Goal: Transaction & Acquisition: Purchase product/service

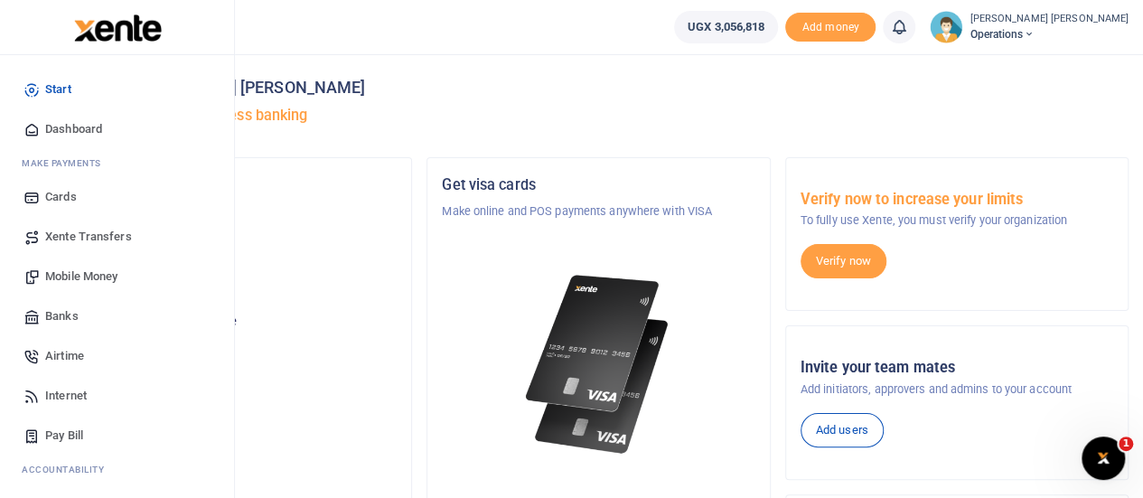
click at [85, 272] on span "Mobile Money" at bounding box center [81, 276] width 72 height 18
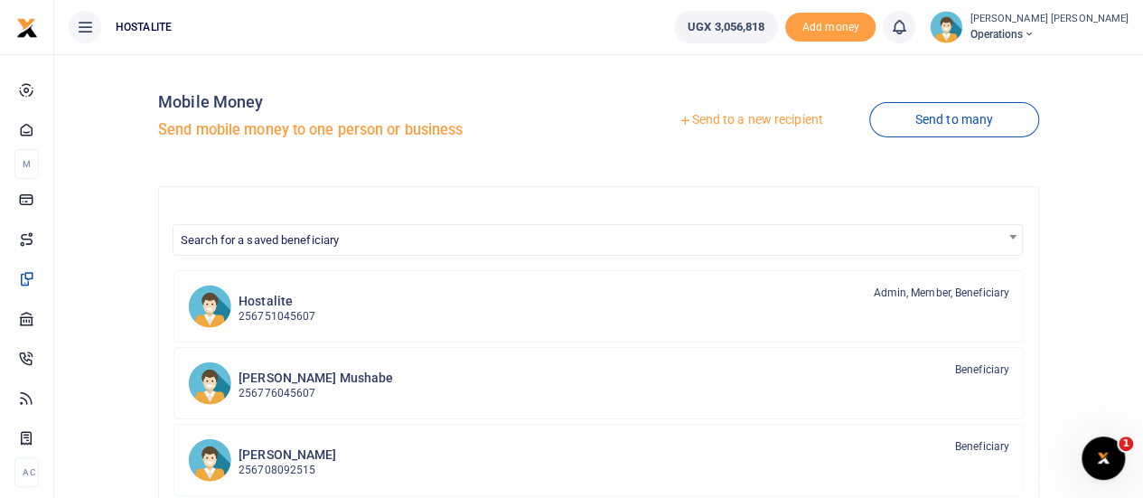
click at [727, 120] on div at bounding box center [571, 249] width 1143 height 498
click at [737, 113] on link "Send to a new recipient" at bounding box center [751, 120] width 236 height 33
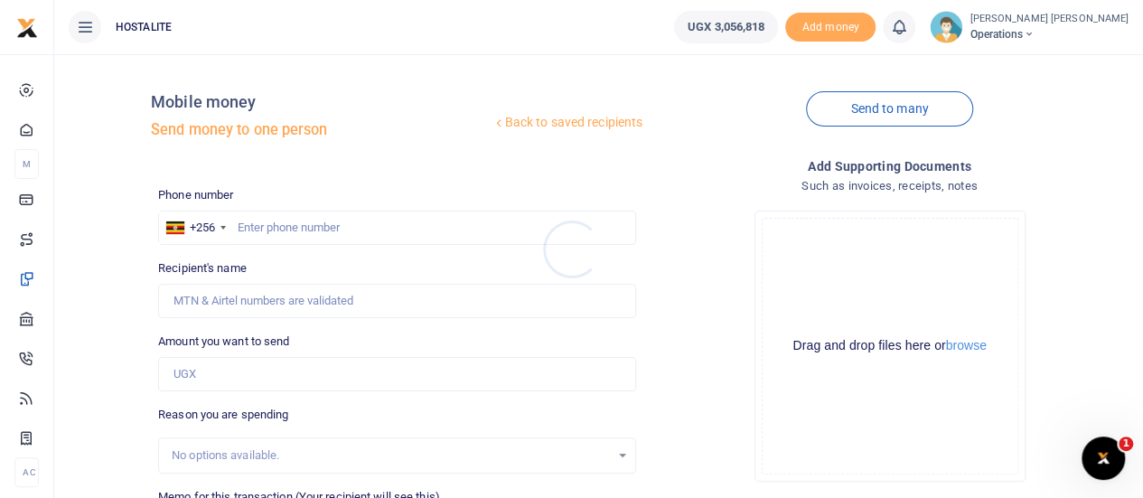
click at [334, 234] on div at bounding box center [571, 249] width 1143 height 498
click at [310, 223] on input "text" at bounding box center [397, 228] width 478 height 34
paste input "0773361639"
type input "0773361639"
type input "John Kyeyune"
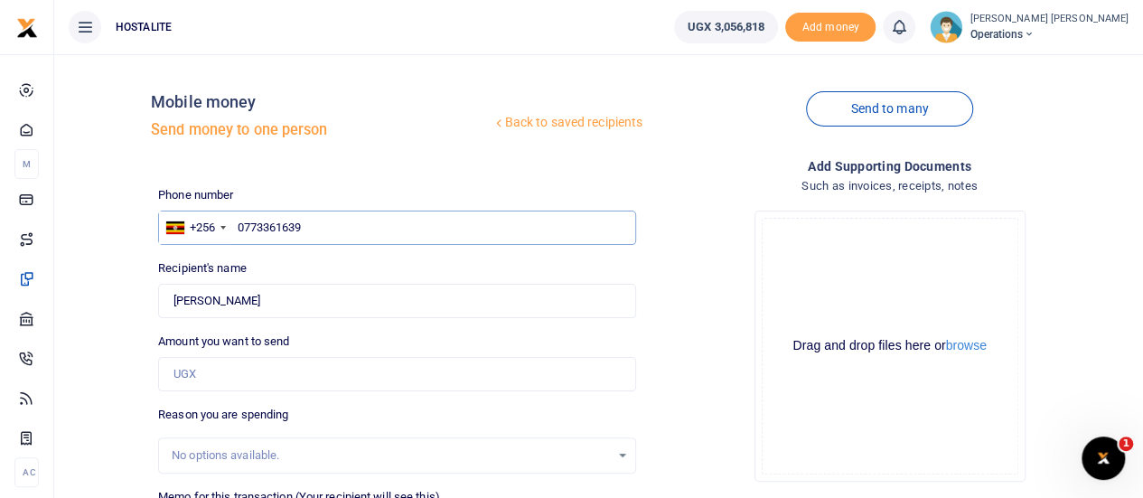
type input "0773361639"
type input "500,000"
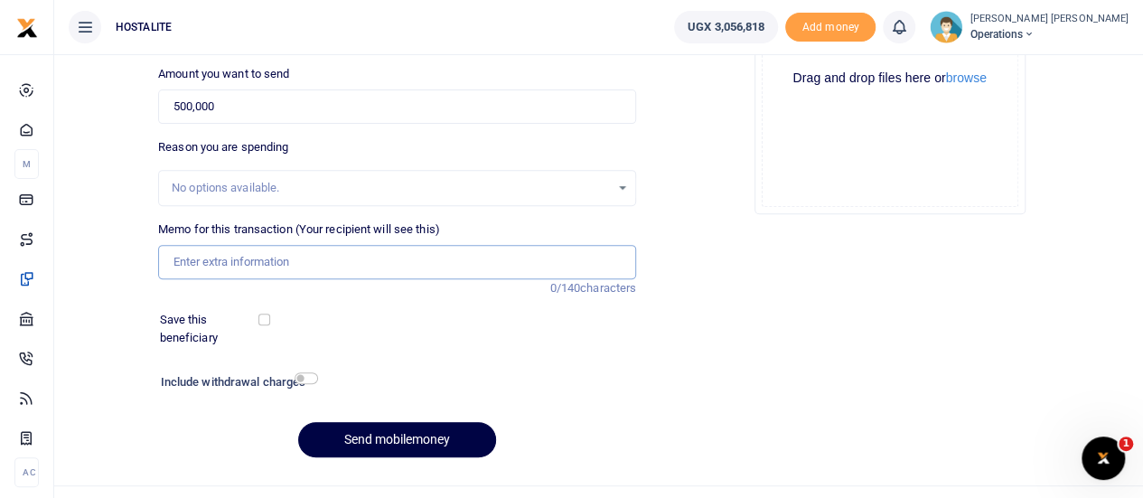
scroll to position [279, 0]
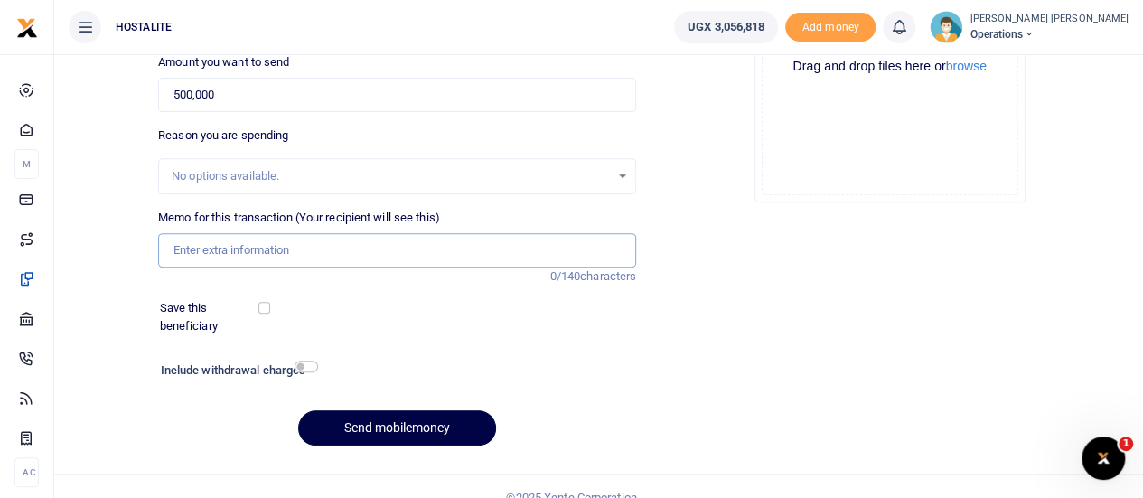
click at [304, 244] on input "Memo for this transaction (Your recipient will see this)" at bounding box center [397, 250] width 478 height 34
type input "payment"
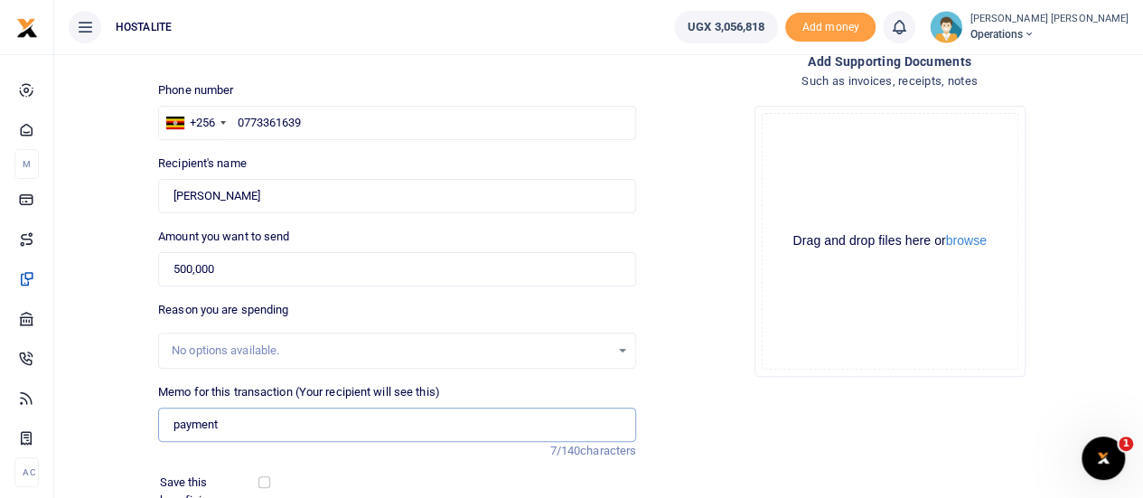
scroll to position [300, 0]
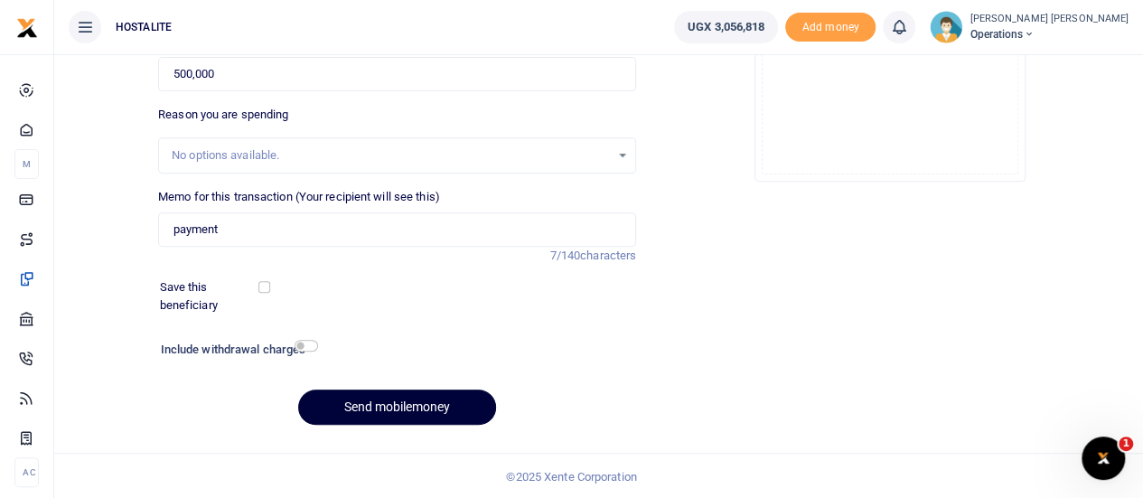
click at [405, 402] on button "Send mobilemoney" at bounding box center [397, 406] width 198 height 35
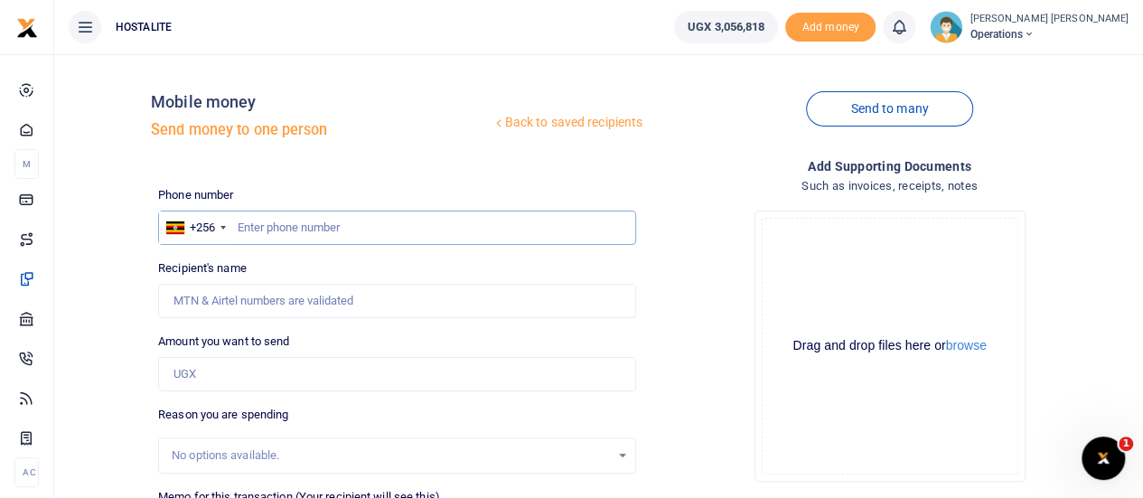
click at [381, 232] on input "text" at bounding box center [397, 228] width 478 height 34
paste input "+256 704 425425"
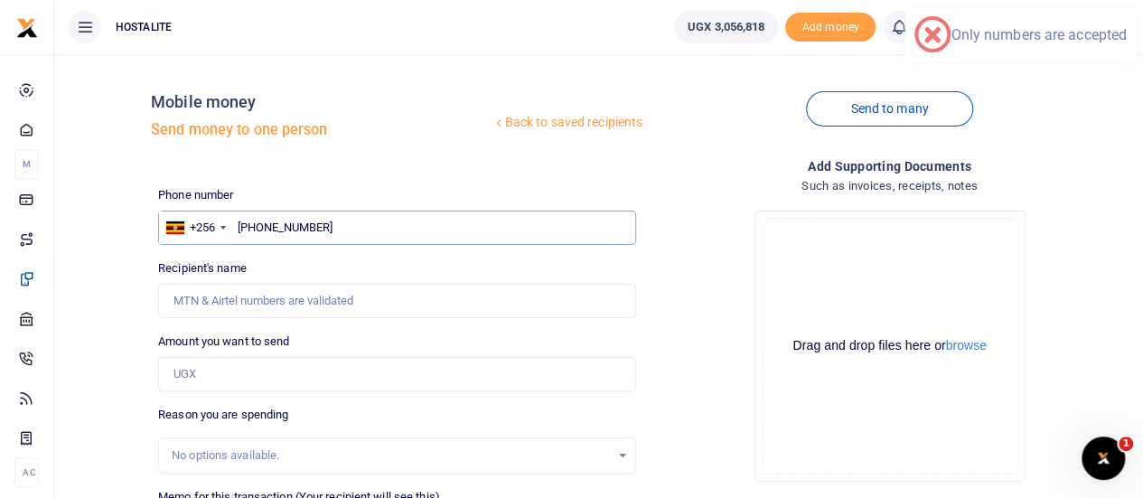
click at [267, 227] on input "+256 704 425425" at bounding box center [397, 228] width 478 height 34
type input "0704425425"
type input "Crescent Tusingwire"
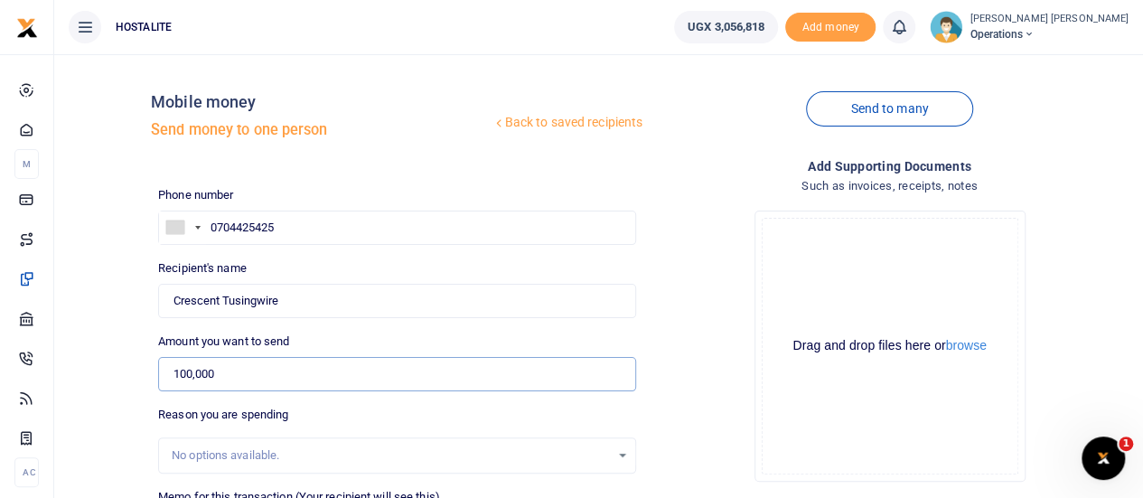
type input "100,000"
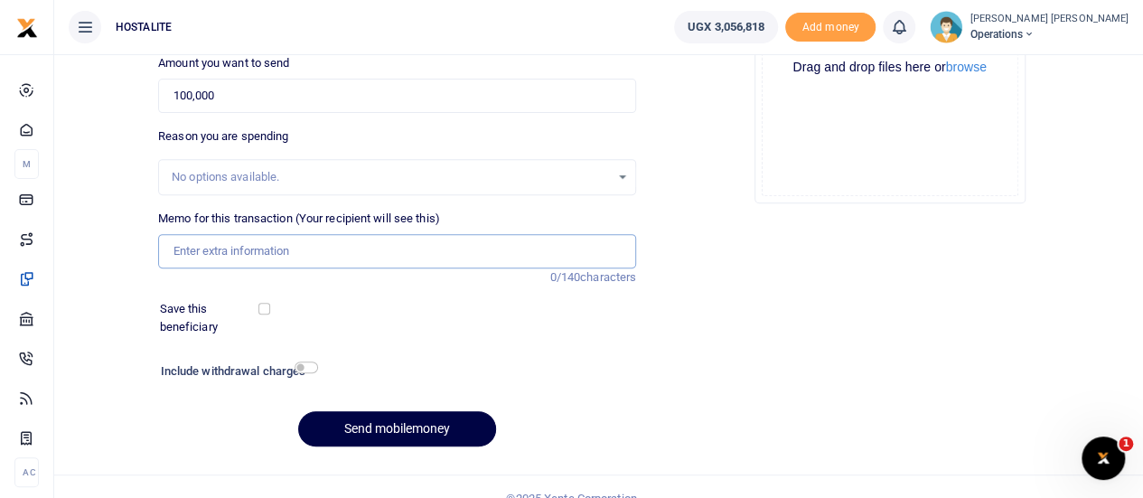
scroll to position [279, 0]
type input "c"
type input "content update"
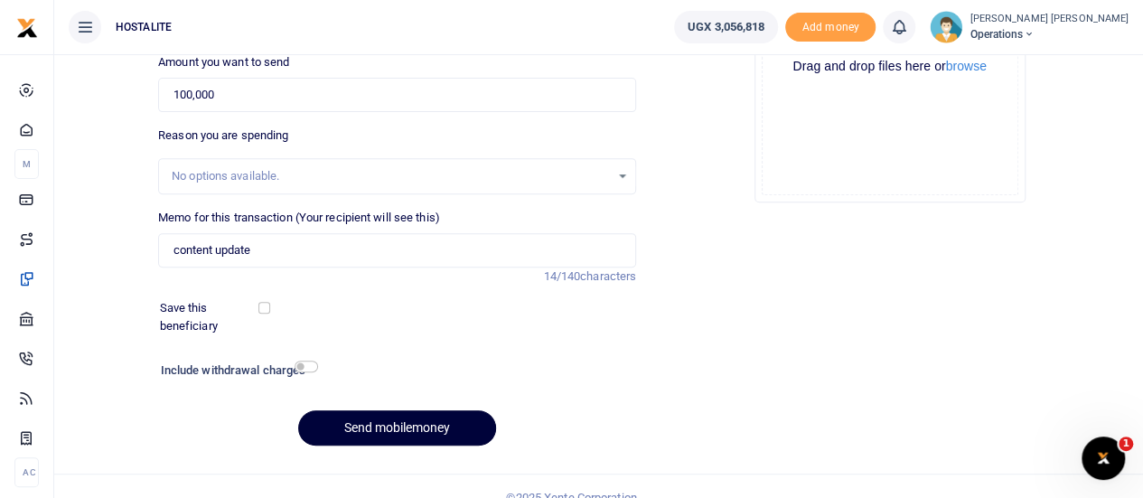
click at [403, 414] on button "Send mobilemoney" at bounding box center [397, 427] width 198 height 35
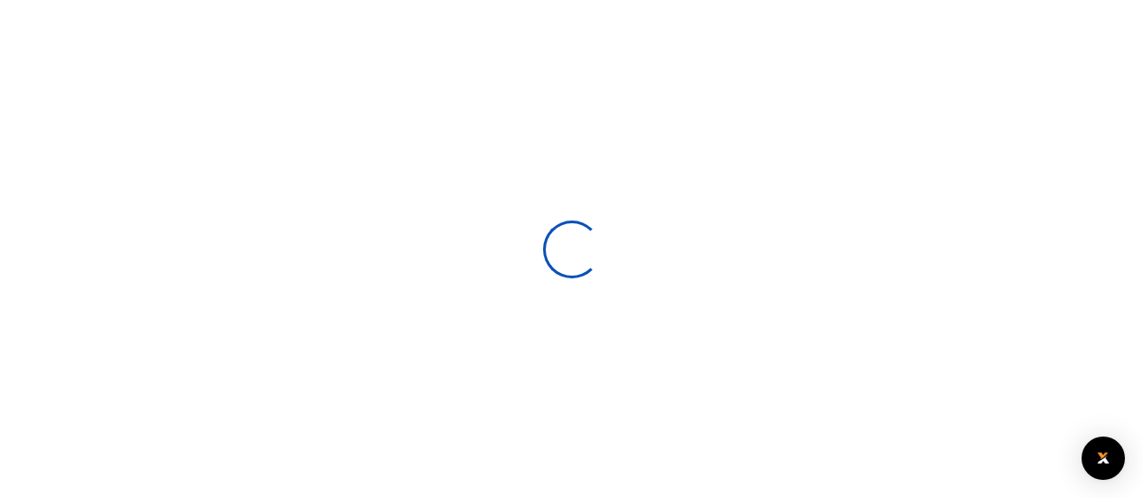
select select
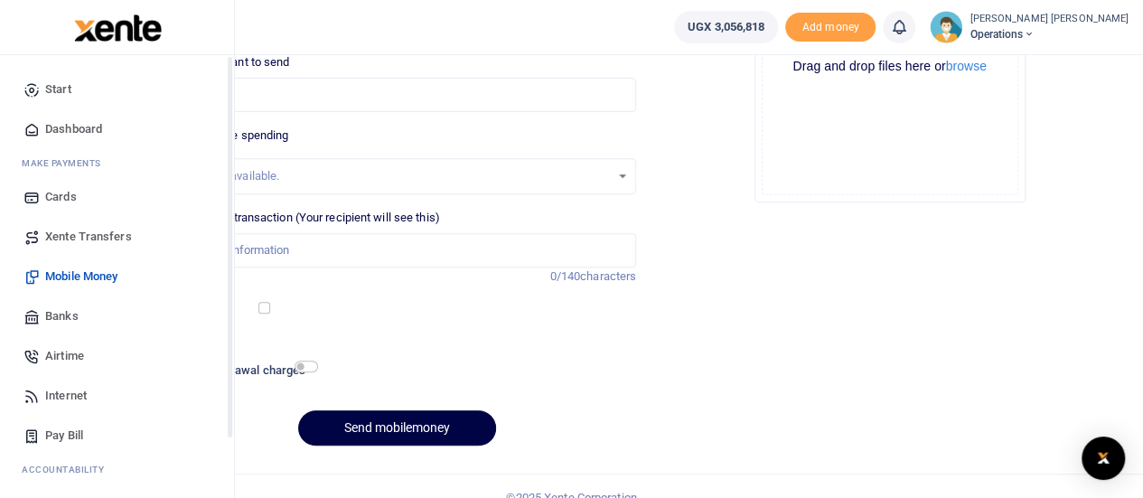
scroll to position [146, 0]
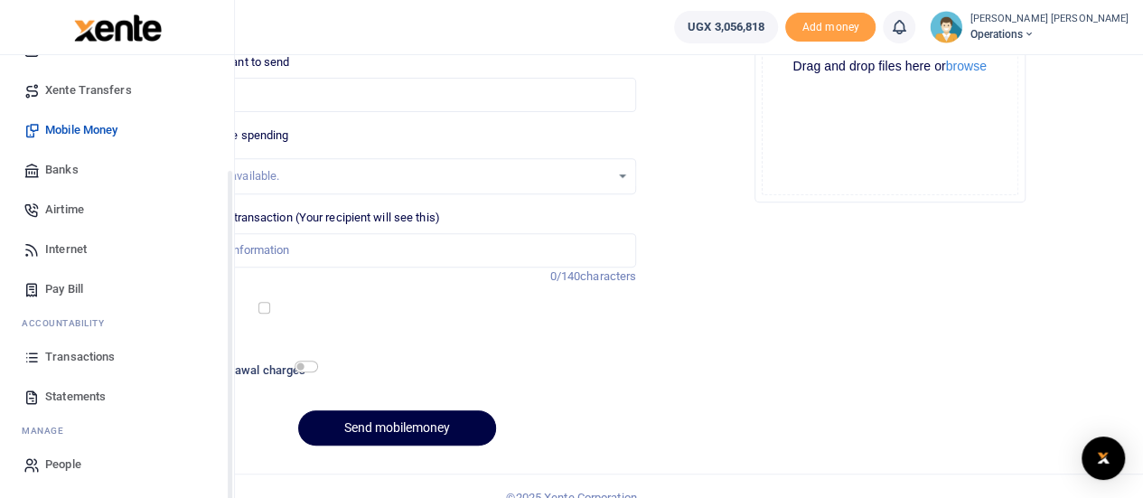
click at [232, 455] on div "Start Dashboard M ake Payments Cards Xente Transfers Mobile Money Banks Airtime…" at bounding box center [117, 204] width 234 height 590
click at [119, 368] on link "Transactions" at bounding box center [116, 357] width 205 height 40
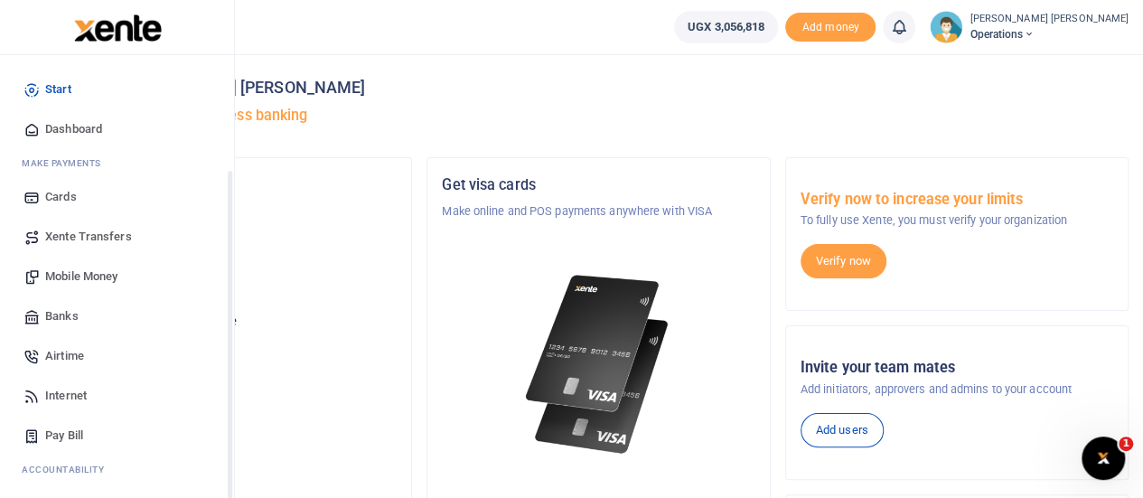
scroll to position [146, 0]
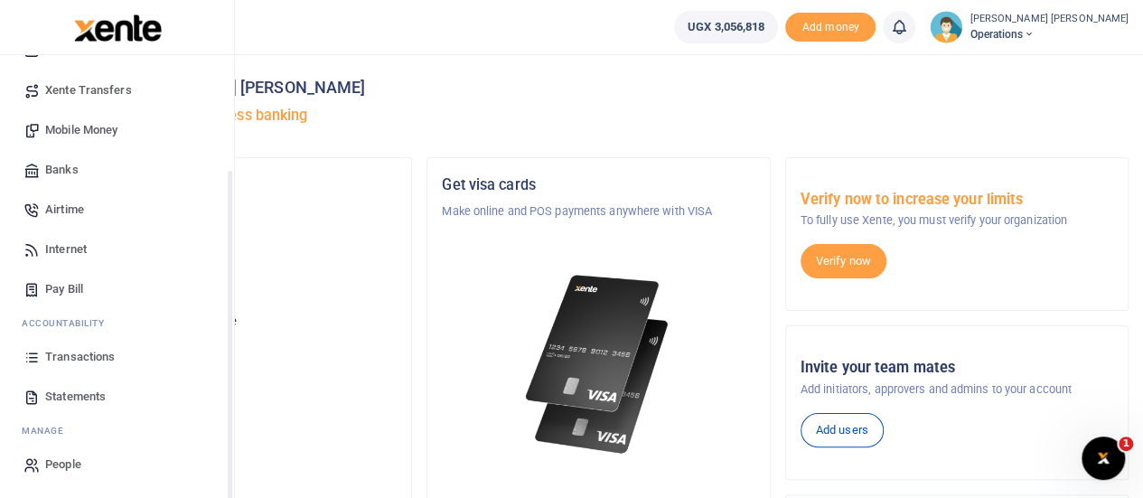
click at [228, 464] on div "Start Dashboard M ake Payments Cards Xente Transfers Mobile Money Banks Airtime…" at bounding box center [117, 204] width 234 height 590
click at [74, 348] on span "Transactions" at bounding box center [80, 357] width 70 height 18
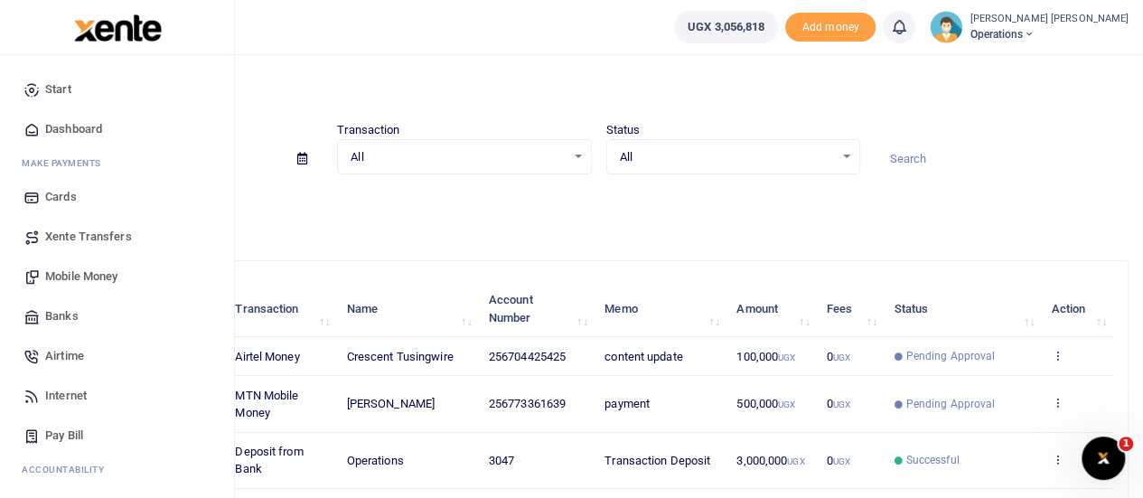
click at [87, 272] on span "Mobile Money" at bounding box center [81, 276] width 72 height 18
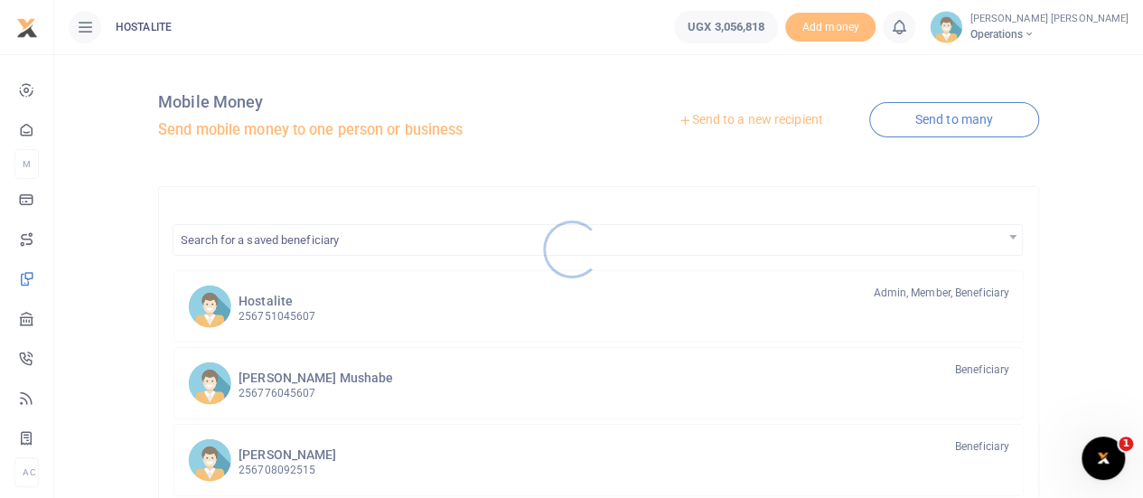
click at [718, 115] on div at bounding box center [571, 249] width 1143 height 498
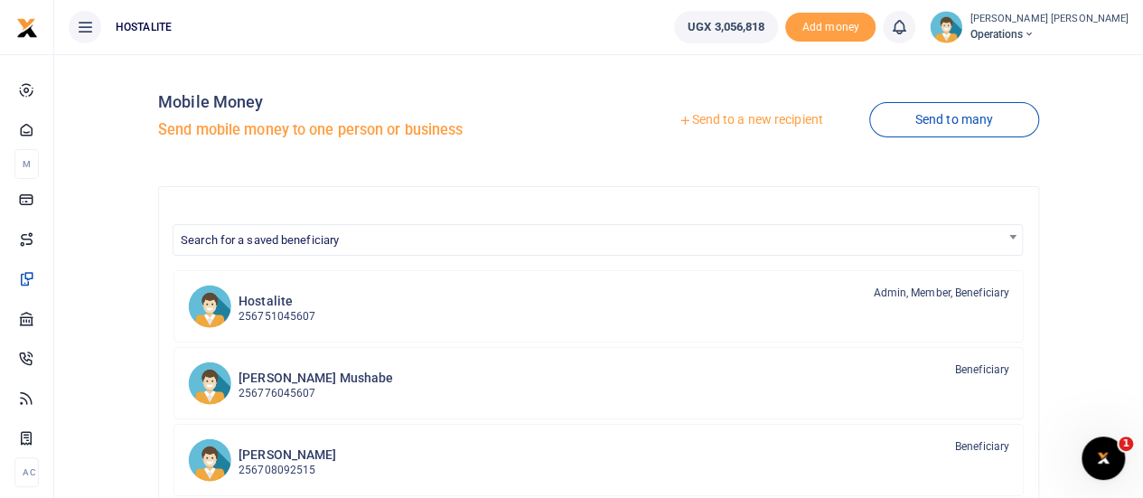
click at [751, 123] on link "Send to a new recipient" at bounding box center [751, 120] width 236 height 33
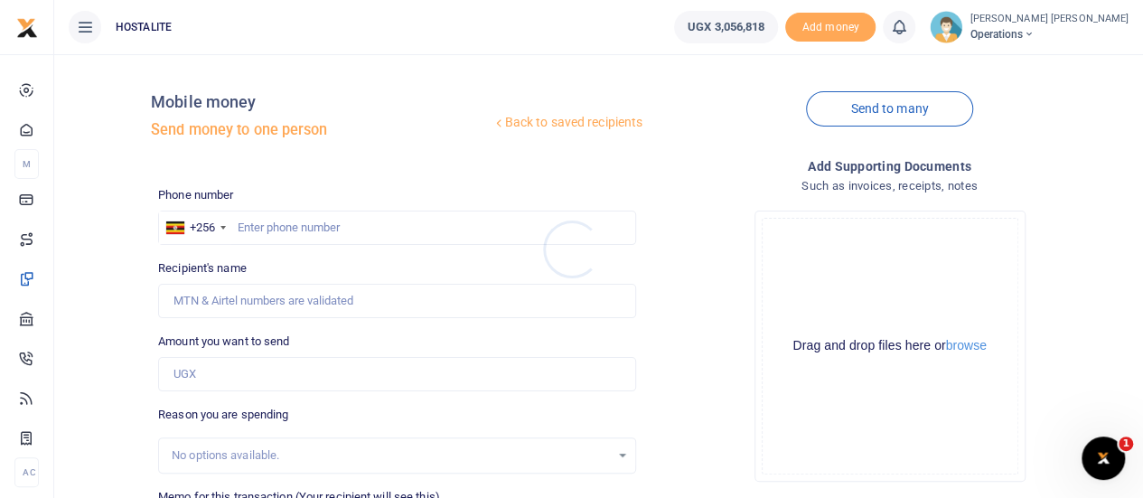
click at [307, 225] on div at bounding box center [571, 249] width 1143 height 498
click at [307, 225] on input "text" at bounding box center [397, 228] width 478 height 34
paste input "0790401255"
type input "0790401255"
type input "Sigmund Ainembabazi"
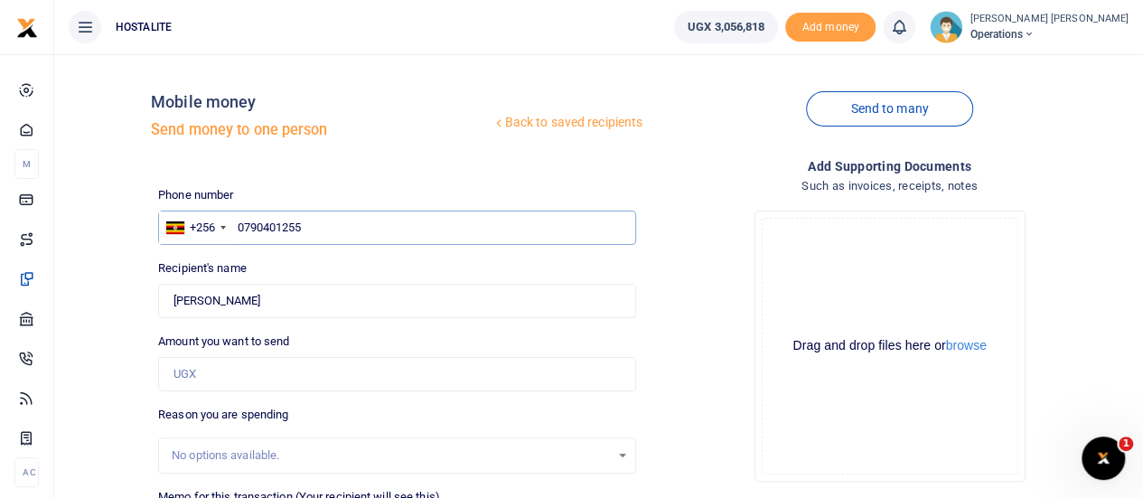
type input "0790401255"
click at [252, 382] on input "Amount you want to send" at bounding box center [397, 374] width 478 height 34
click at [249, 380] on input "1,000,000" at bounding box center [397, 374] width 478 height 34
type input "100,000"
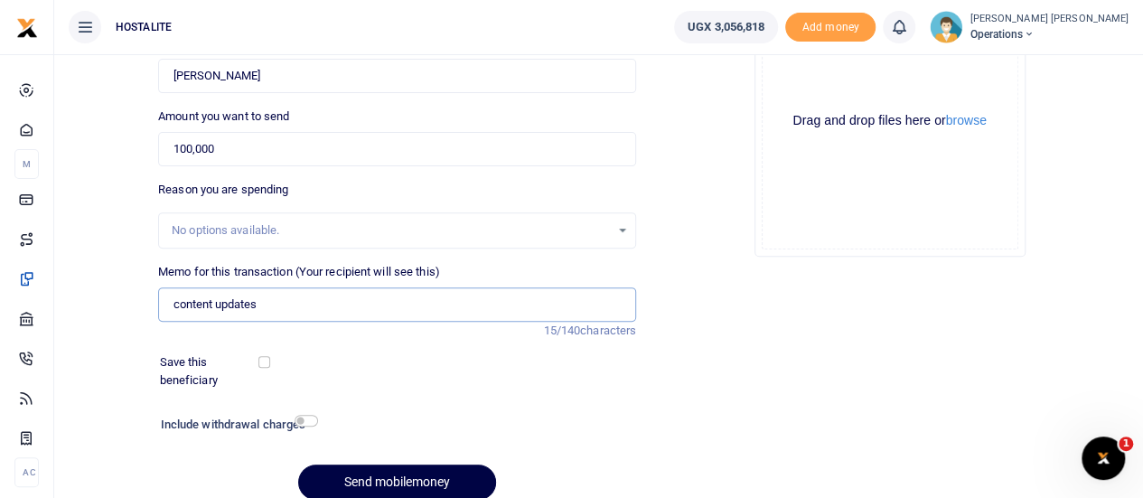
scroll to position [227, 0]
type input "content updates"
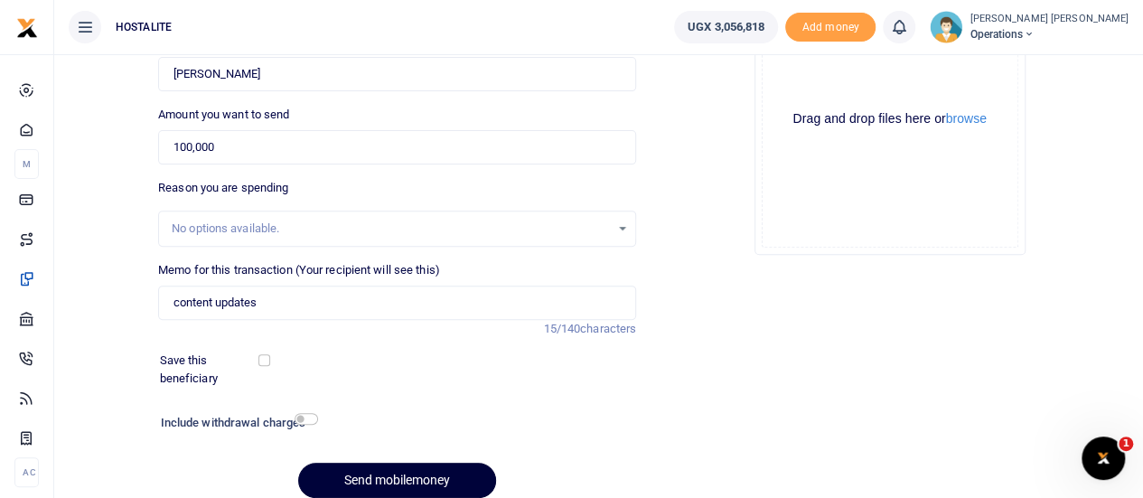
click at [402, 478] on button "Send mobilemoney" at bounding box center [397, 480] width 198 height 35
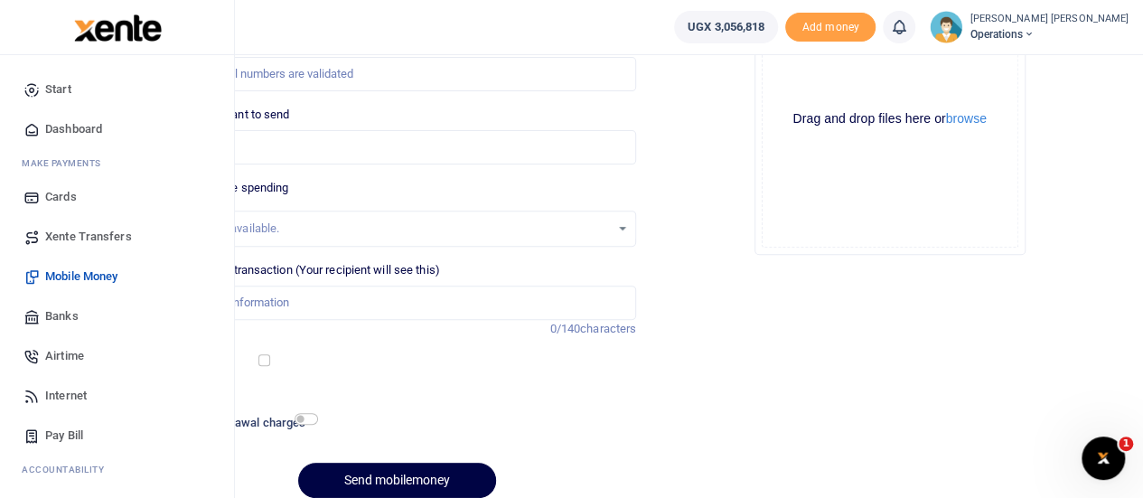
click at [223, 468] on div "Start Dashboard M ake Payments Cards Xente Transfers Mobile Money Banks Airtime…" at bounding box center [117, 350] width 234 height 590
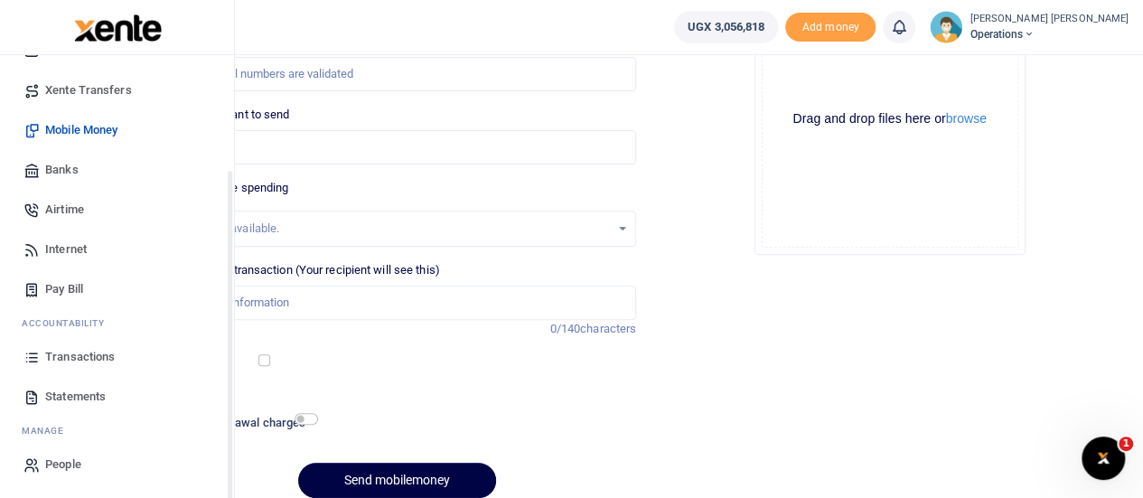
click at [231, 469] on div "Start Dashboard M ake Payments Cards Xente Transfers Mobile Money Banks Airtime…" at bounding box center [117, 204] width 234 height 590
click at [109, 344] on link "Transactions" at bounding box center [116, 357] width 205 height 40
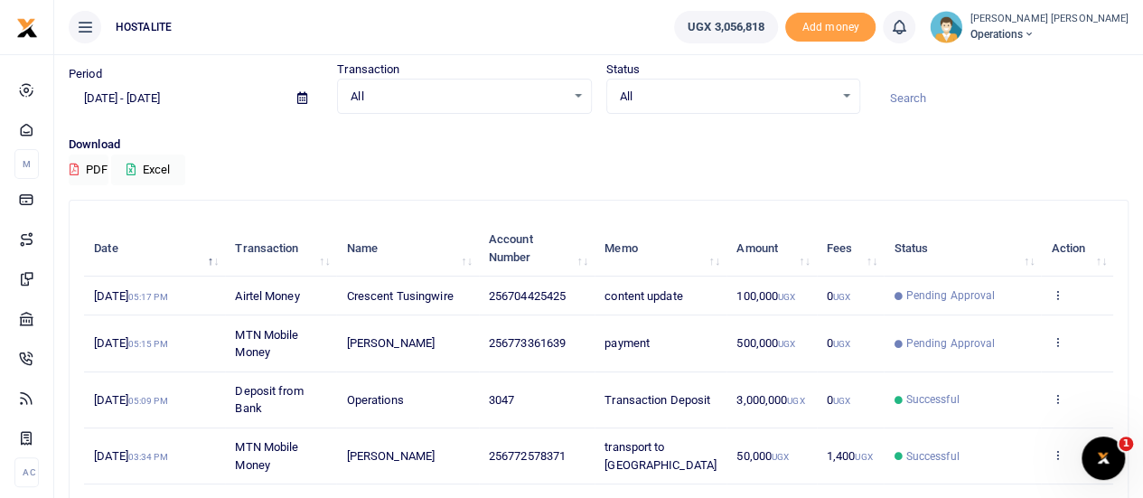
scroll to position [52, 0]
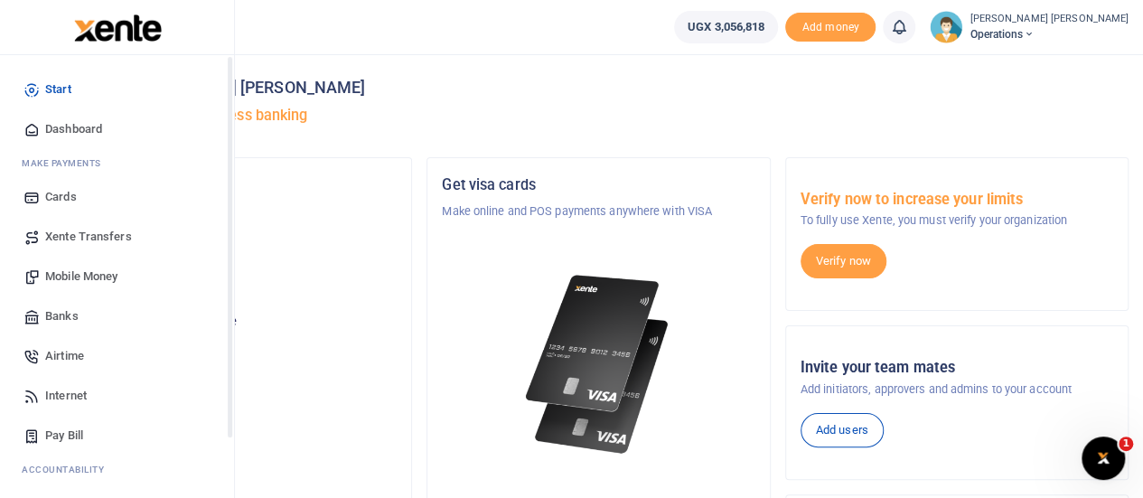
scroll to position [146, 0]
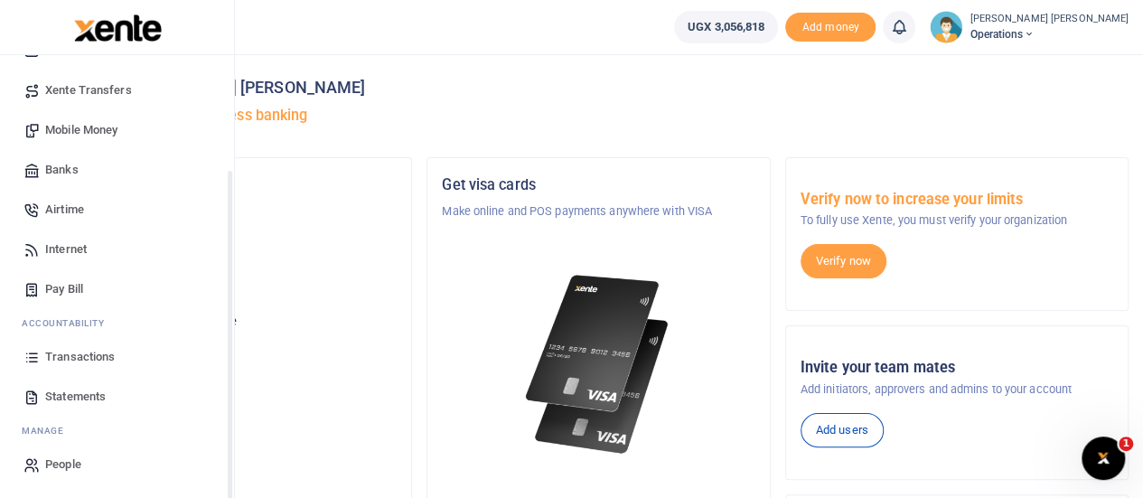
click at [228, 446] on div "Start Dashboard M ake Payments Cards Xente Transfers Mobile Money Banks Airtime…" at bounding box center [117, 204] width 234 height 590
click at [76, 354] on span "Transactions" at bounding box center [80, 357] width 70 height 18
